Goal: Task Accomplishment & Management: Use online tool/utility

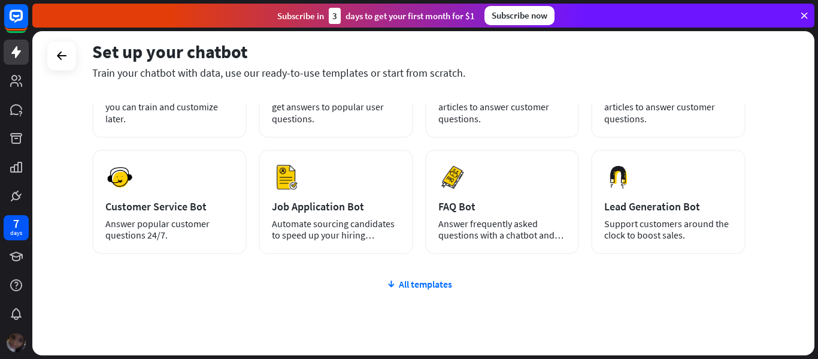
scroll to position [131, 0]
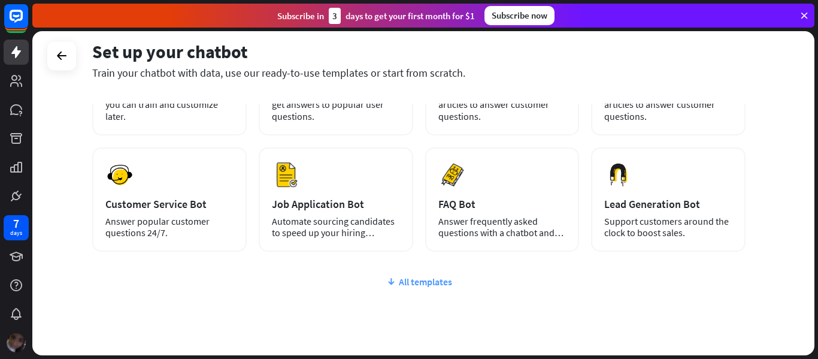
click at [408, 285] on div "All templates" at bounding box center [418, 281] width 653 height 12
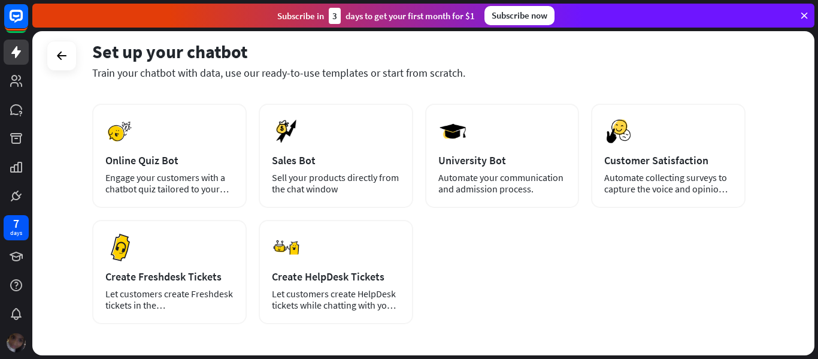
scroll to position [7, 0]
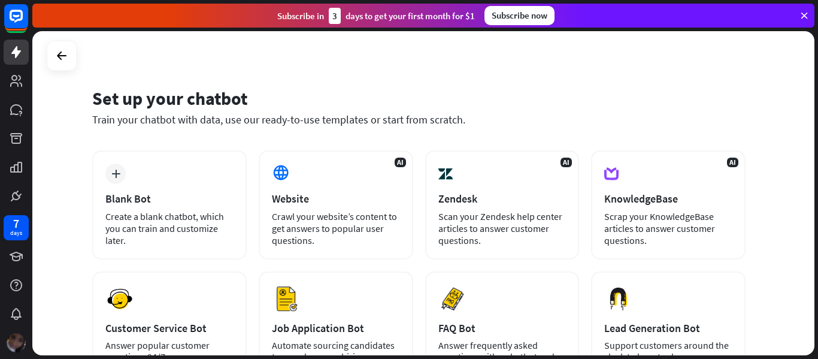
drag, startPoint x: 817, startPoint y: 146, endPoint x: 817, endPoint y: 113, distance: 33.5
click at [817, 132] on div "Set up your chatbot Train your chatbot with data, use our ready-to-use template…" at bounding box center [424, 194] width 785 height 327
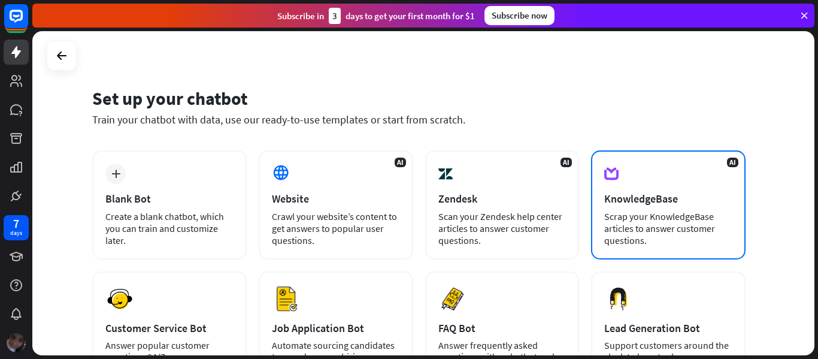
click at [619, 197] on div "KnowledgeBase" at bounding box center [668, 199] width 128 height 14
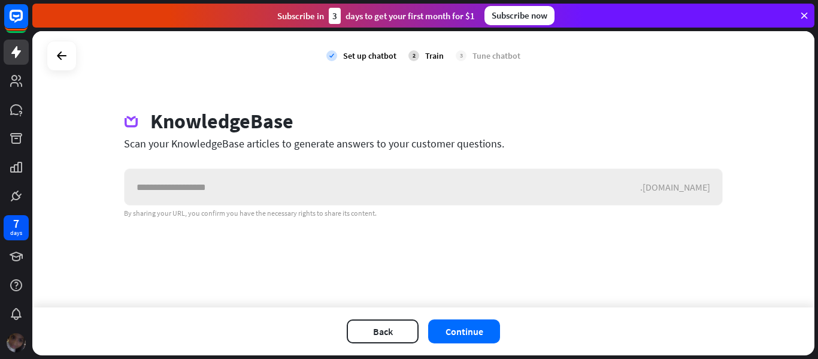
click at [424, 195] on input "text" at bounding box center [382, 187] width 515 height 36
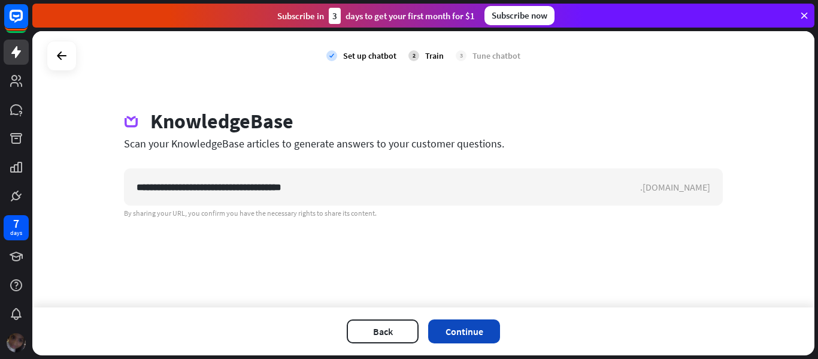
type input "**********"
click at [456, 326] on button "Continue" at bounding box center [464, 331] width 72 height 24
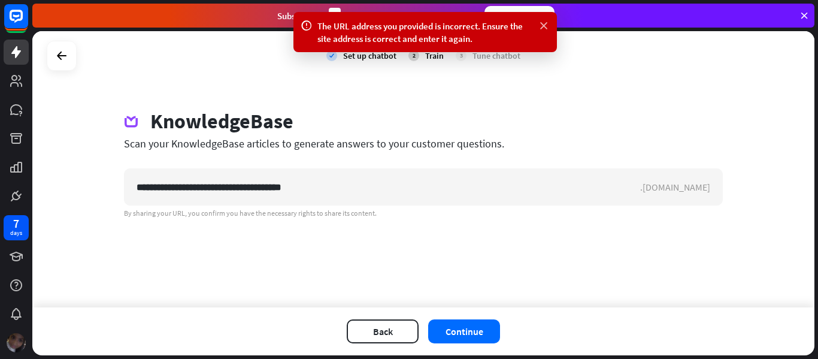
click at [546, 28] on icon at bounding box center [544, 26] width 12 height 13
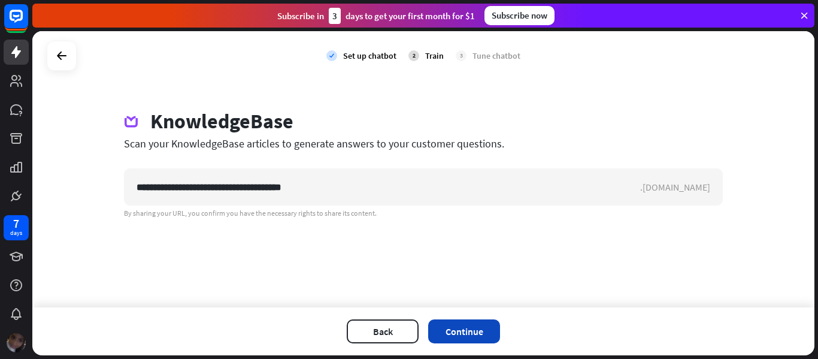
click at [447, 332] on button "Continue" at bounding box center [464, 331] width 72 height 24
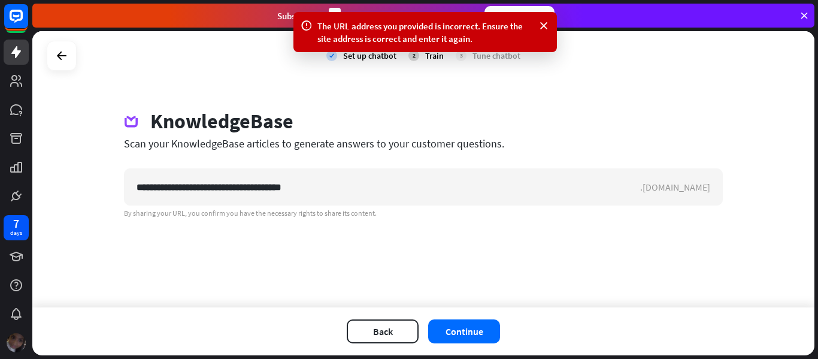
click at [806, 17] on icon at bounding box center [803, 15] width 11 height 11
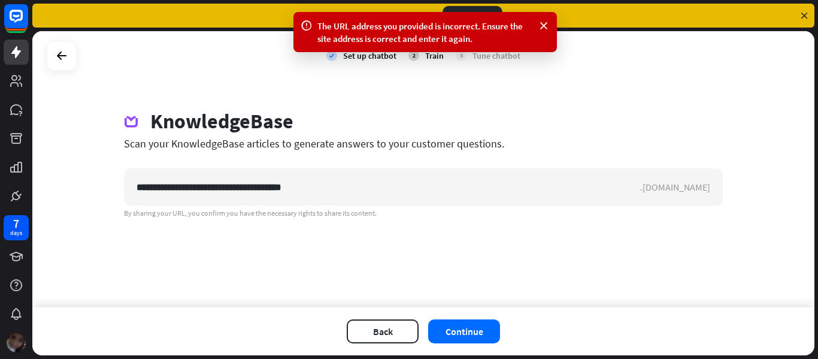
click at [391, 344] on div "Back Continue" at bounding box center [423, 331] width 782 height 48
click at [391, 328] on button "Back" at bounding box center [383, 331] width 72 height 24
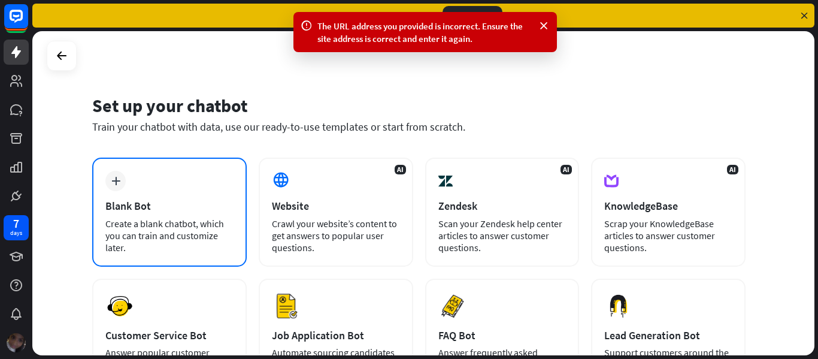
click at [177, 220] on div "Create a blank chatbot, which you can train and customize later." at bounding box center [169, 235] width 128 height 36
